Goal: Transaction & Acquisition: Subscribe to service/newsletter

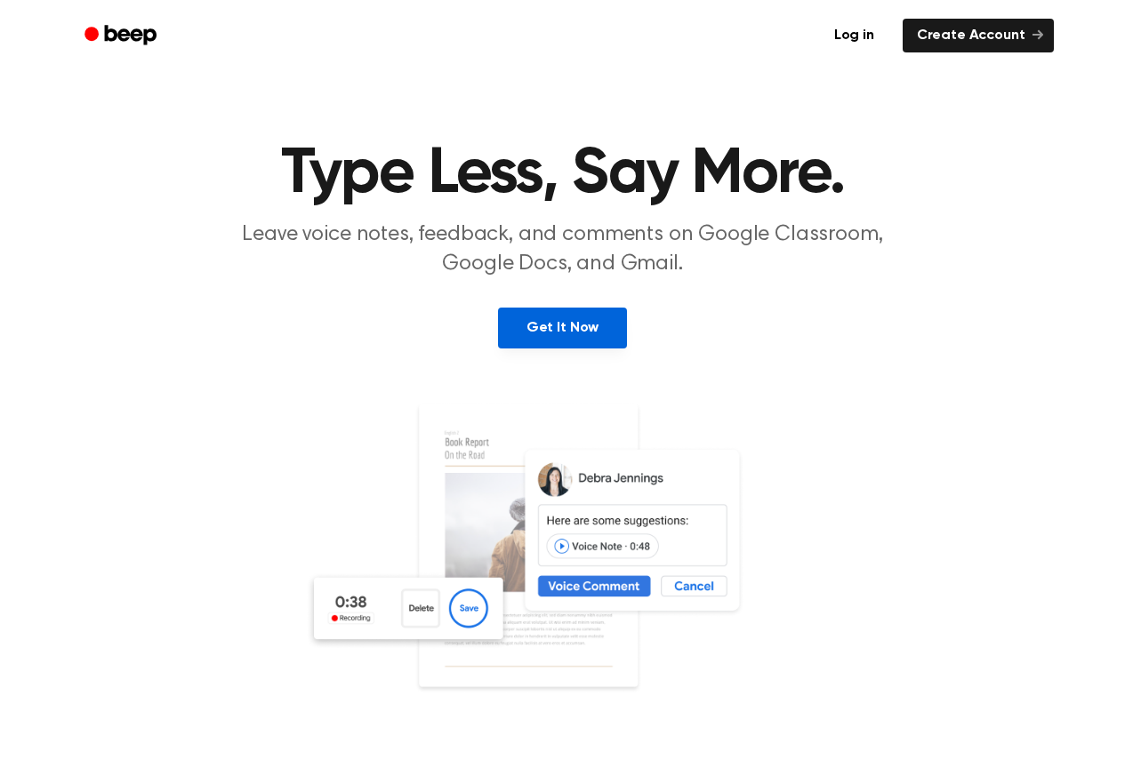
click at [561, 339] on link "Get It Now" at bounding box center [562, 328] width 129 height 41
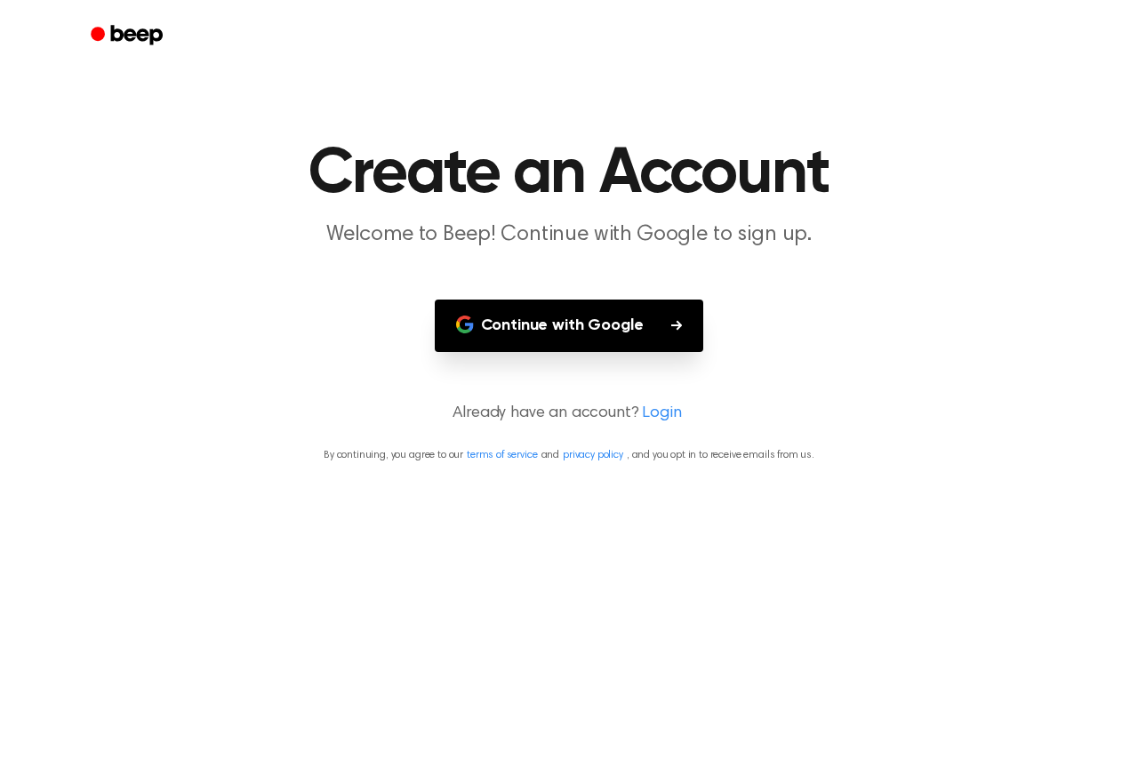
click at [567, 312] on button "Continue with Google" at bounding box center [569, 326] width 269 height 52
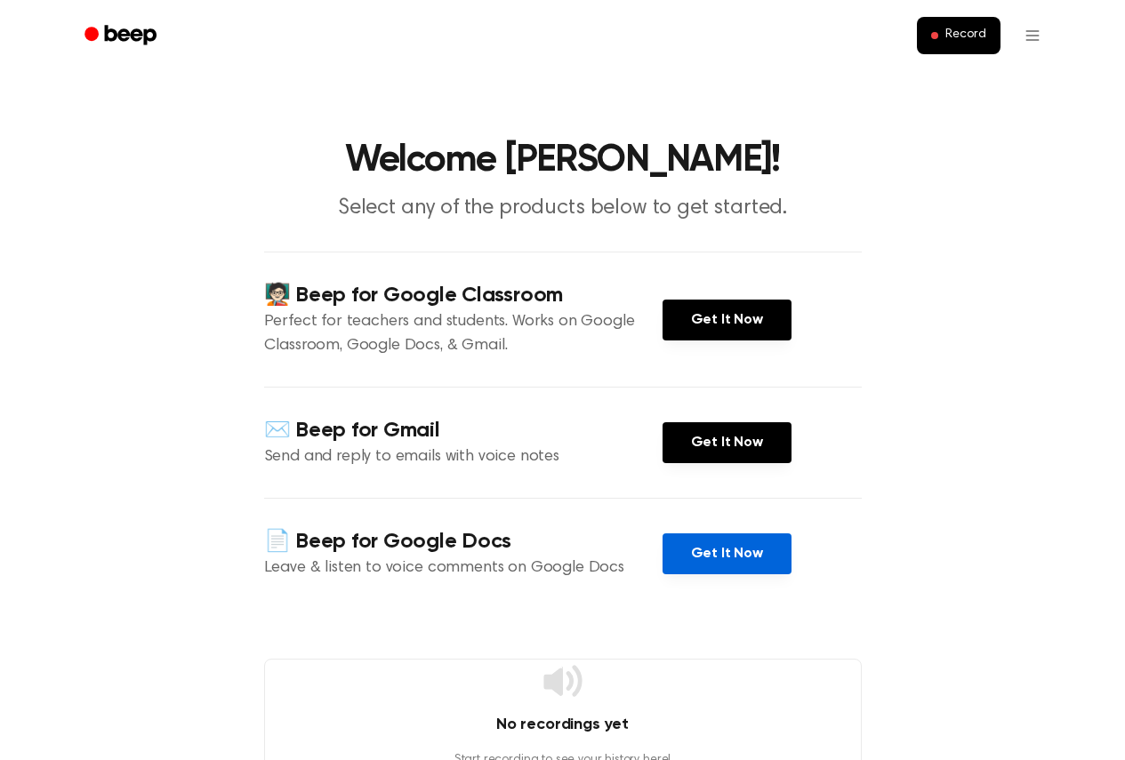
click at [682, 558] on link "Get It Now" at bounding box center [727, 554] width 129 height 41
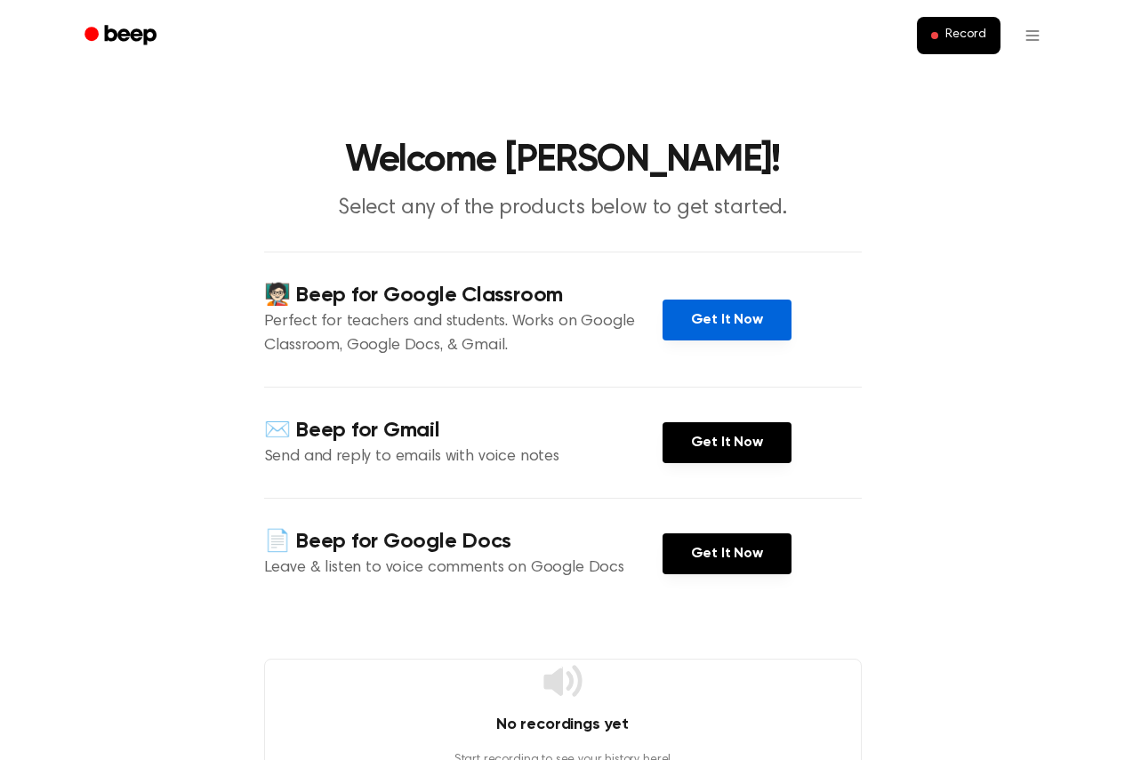
click at [726, 314] on link "Get It Now" at bounding box center [727, 320] width 129 height 41
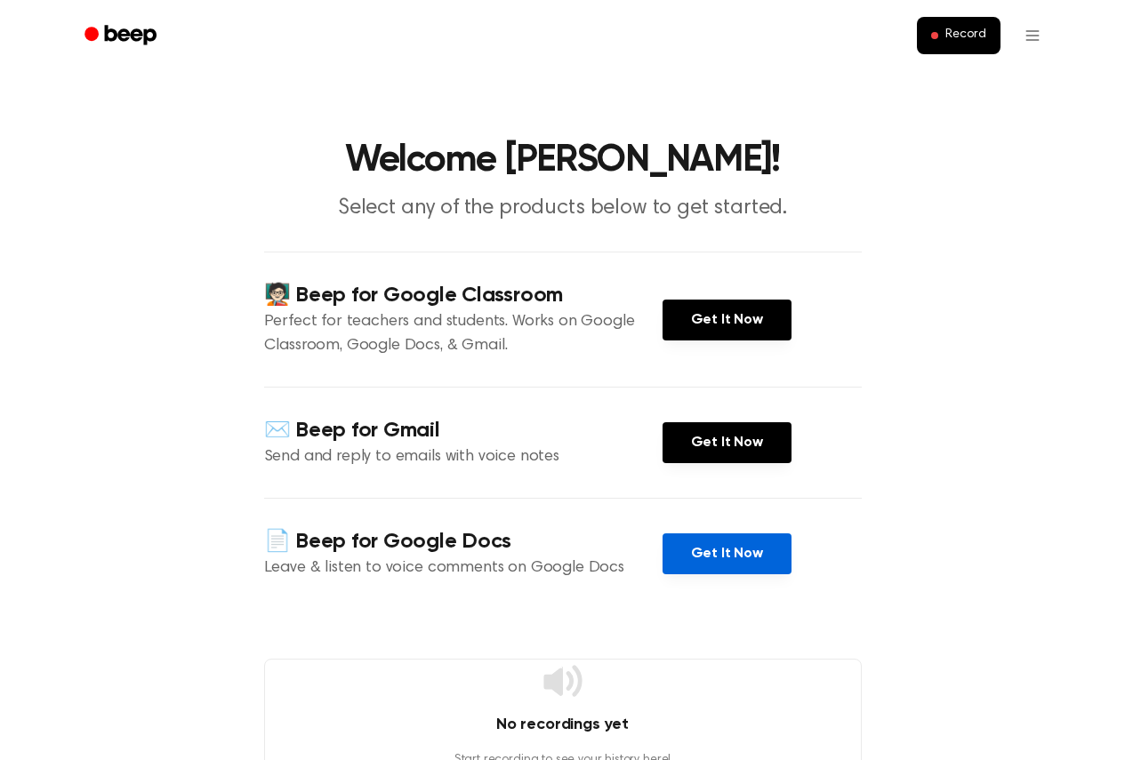
click at [728, 551] on link "Get It Now" at bounding box center [727, 554] width 129 height 41
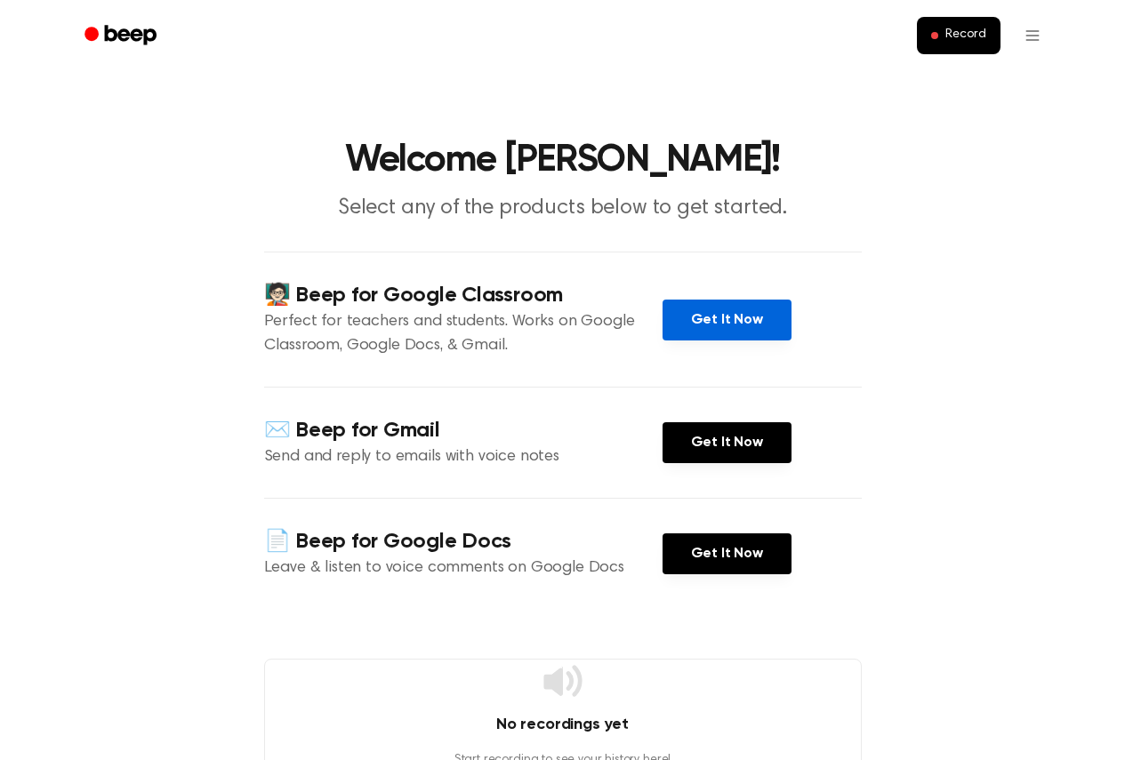
click at [728, 325] on link "Get It Now" at bounding box center [727, 320] width 129 height 41
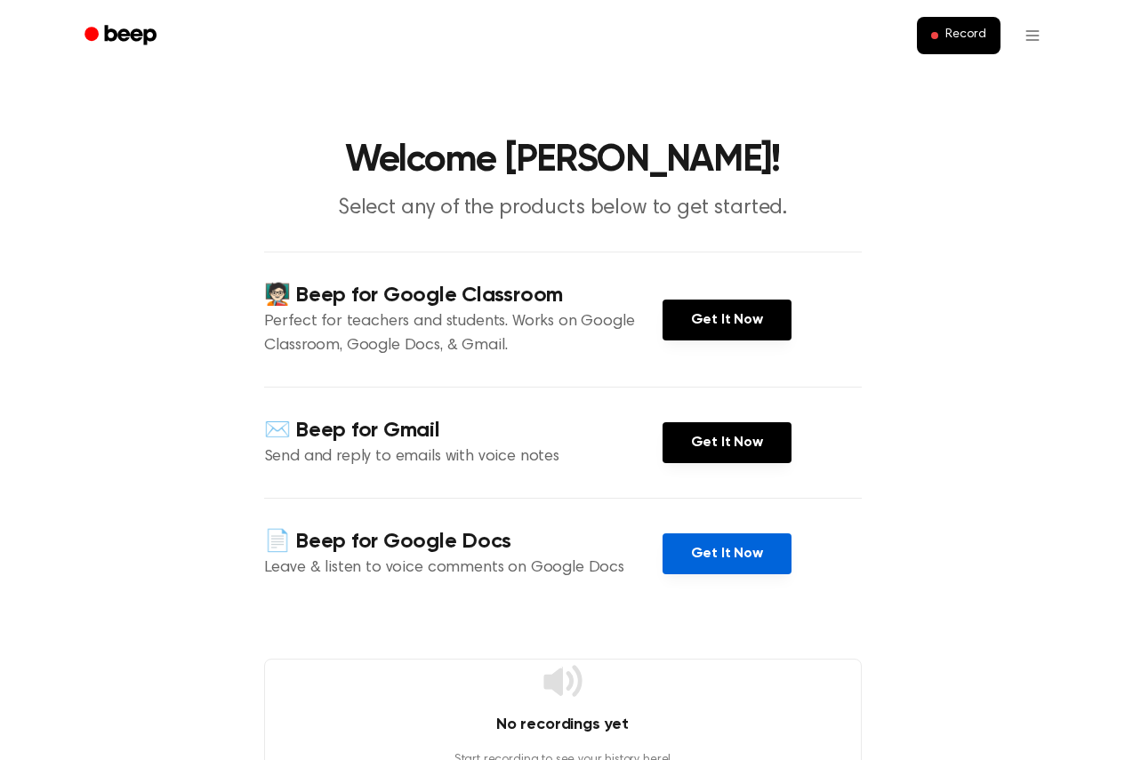
click at [731, 546] on link "Get It Now" at bounding box center [727, 554] width 129 height 41
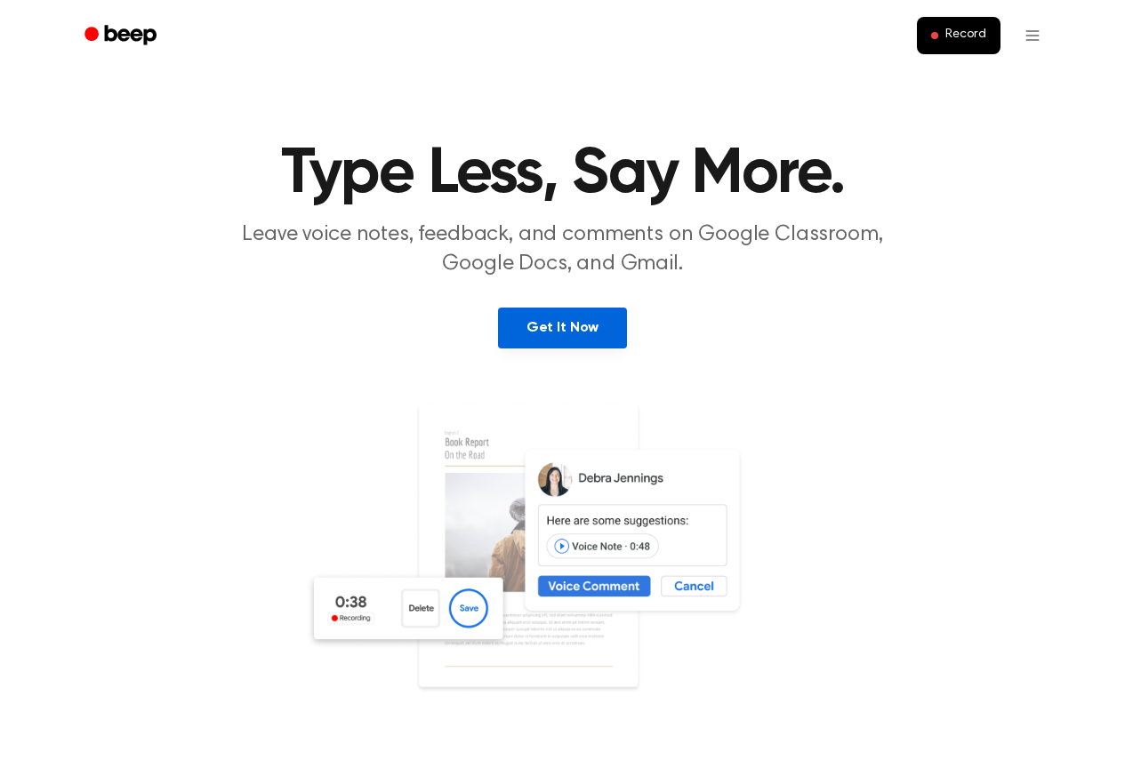
click at [551, 318] on link "Get It Now" at bounding box center [562, 328] width 129 height 41
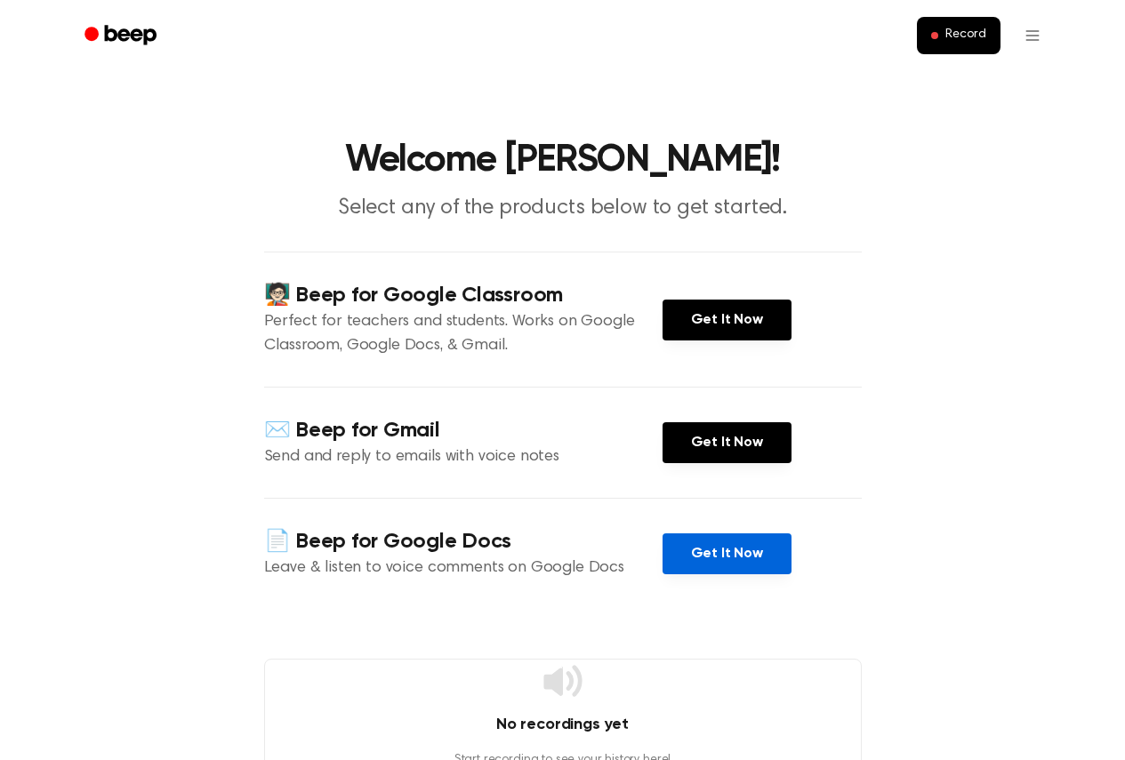
click at [717, 555] on link "Get It Now" at bounding box center [727, 554] width 129 height 41
click at [714, 555] on link "Get It Now" at bounding box center [727, 554] width 129 height 41
